Goal: Task Accomplishment & Management: Complete application form

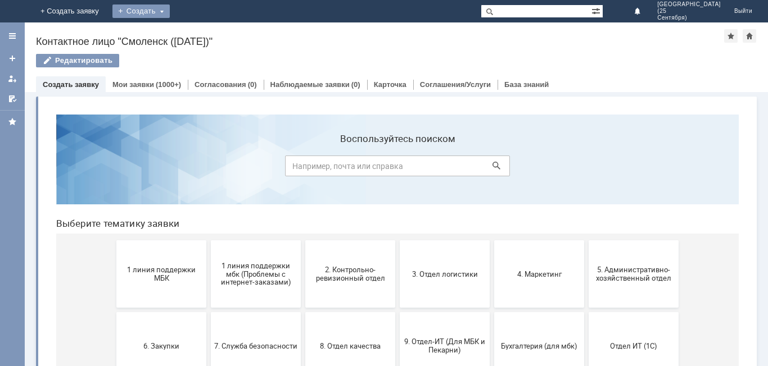
click at [170, 10] on div "Создать" at bounding box center [140, 10] width 57 height 13
click at [209, 37] on link "Заявка" at bounding box center [166, 33] width 85 height 13
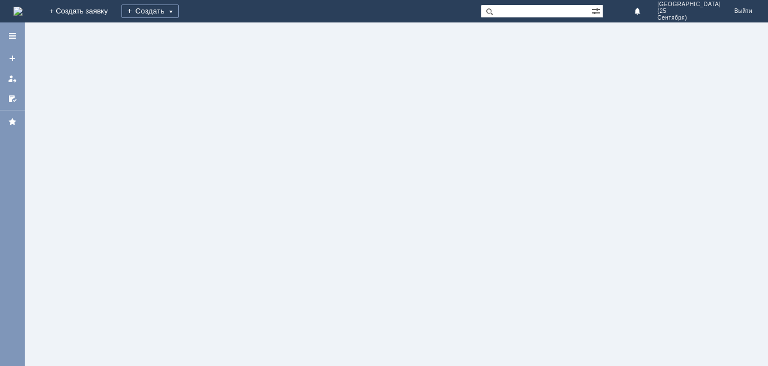
click at [224, 37] on div at bounding box center [396, 194] width 743 height 344
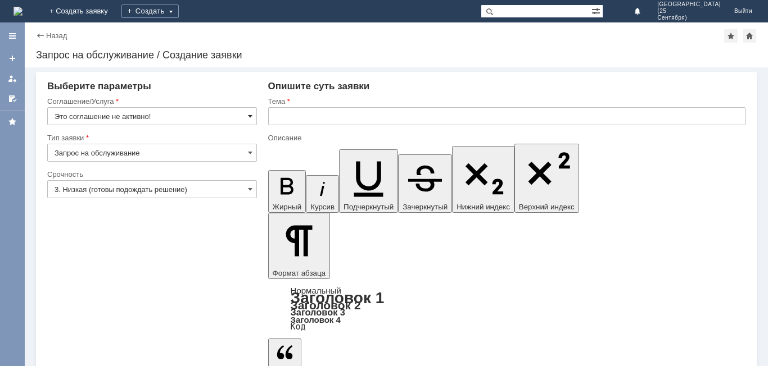
click at [252, 115] on span at bounding box center [250, 116] width 4 height 9
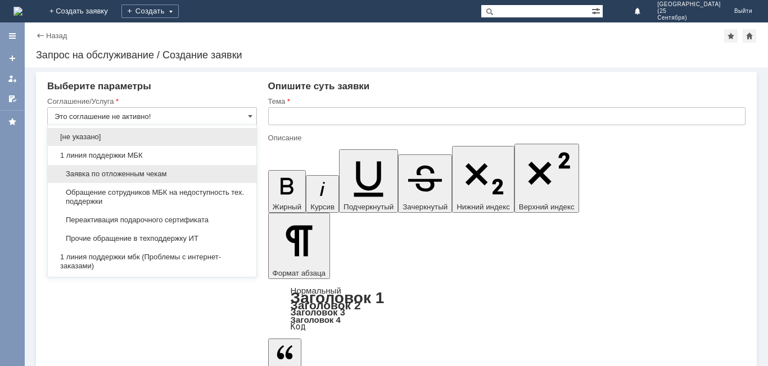
click at [205, 170] on span "Заявка по отложенным чекам" at bounding box center [152, 174] width 195 height 9
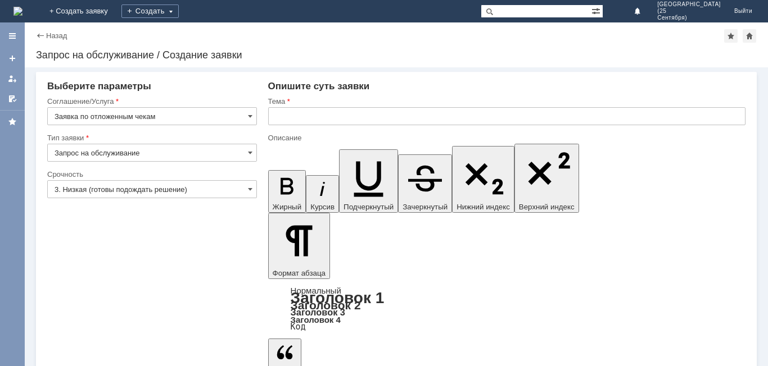
type input "Заявка по отложенным чекам"
click at [250, 188] on span at bounding box center [250, 189] width 4 height 9
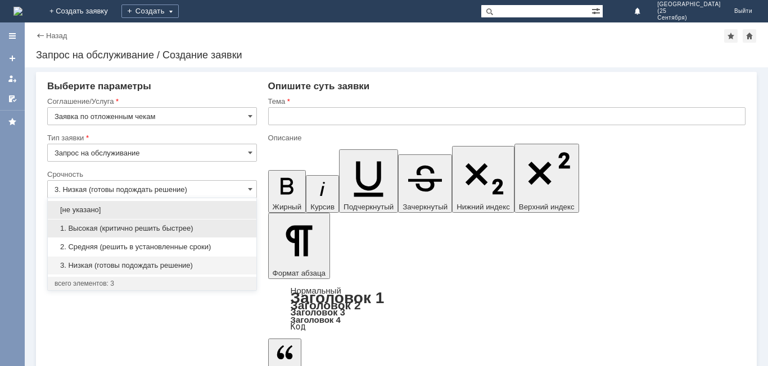
click at [226, 229] on span "1. Высокая (критично решить быстрее)" at bounding box center [152, 228] width 195 height 9
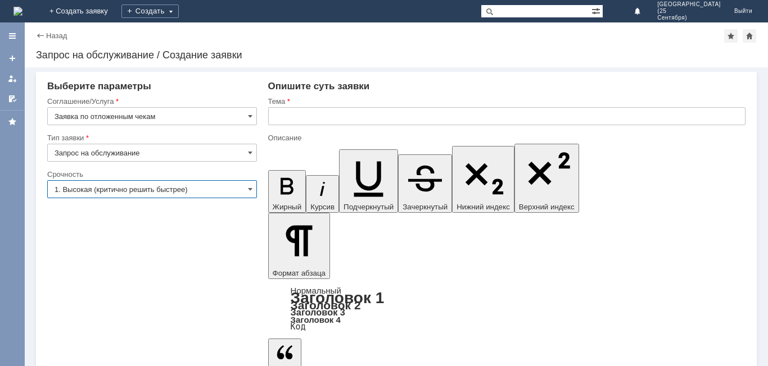
type input "1. Высокая (критично решить быстрее)"
click at [312, 113] on input "text" at bounding box center [506, 116] width 477 height 18
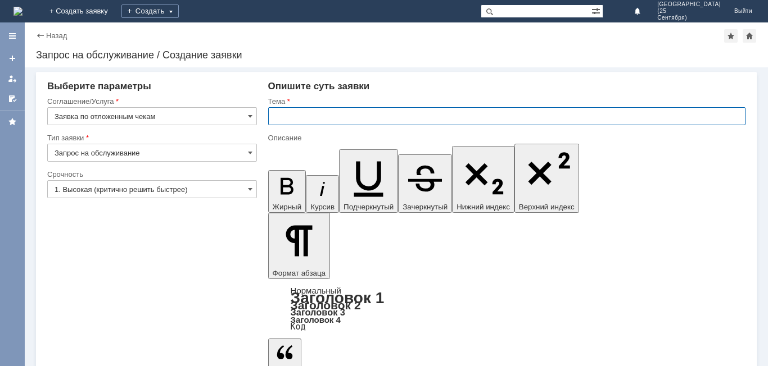
click at [312, 113] on input "text" at bounding box center [506, 116] width 477 height 18
type input "Отложенные чеки"
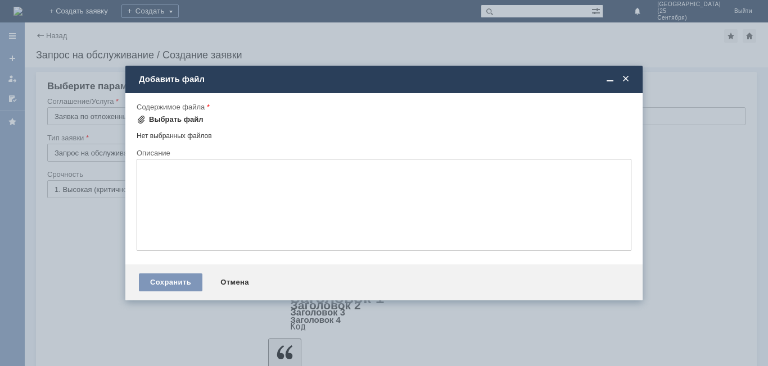
click at [174, 121] on div "Выбрать файл" at bounding box center [176, 119] width 55 height 9
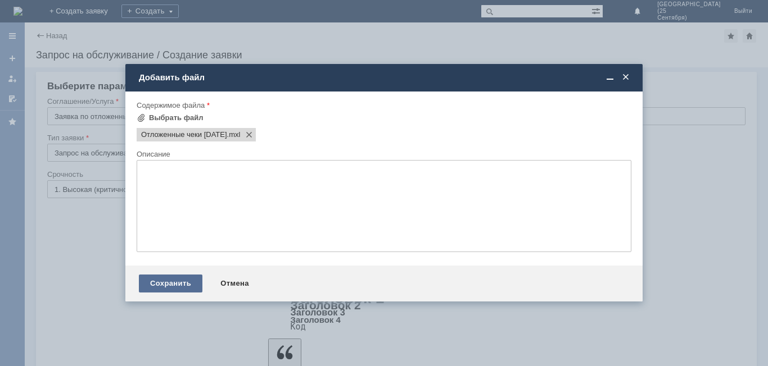
click at [191, 241] on div "Сохранить" at bounding box center [170, 284] width 63 height 18
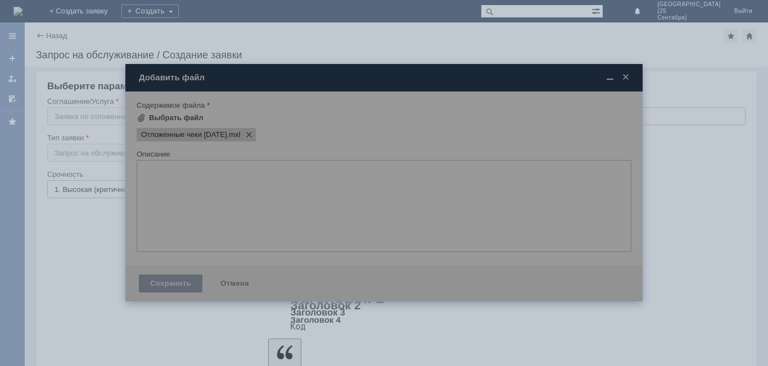
click at [191, 241] on div at bounding box center [383, 183] width 517 height 238
